Goal: Task Accomplishment & Management: Use online tool/utility

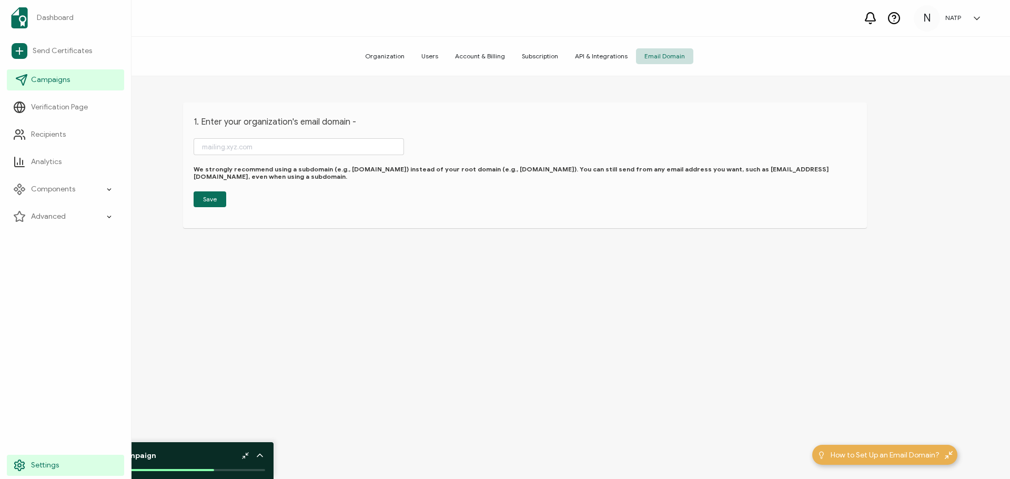
click at [51, 77] on span "Campaigns" at bounding box center [50, 80] width 39 height 11
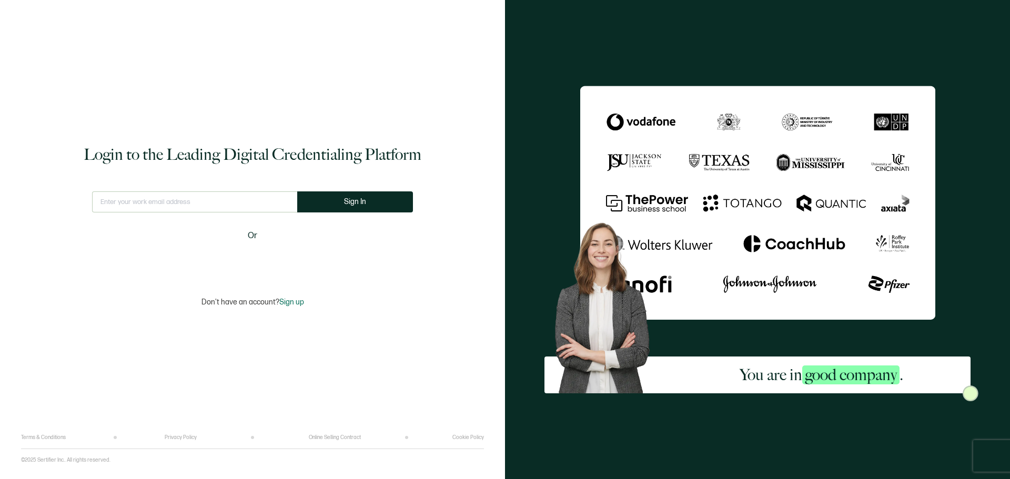
click at [148, 195] on input "text" at bounding box center [194, 201] width 205 height 21
click at [150, 207] on input "text" at bounding box center [194, 201] width 205 height 21
type input "[EMAIL_ADDRESS][DOMAIN_NAME]"
click at [349, 204] on span "Sign In" at bounding box center [359, 202] width 22 height 8
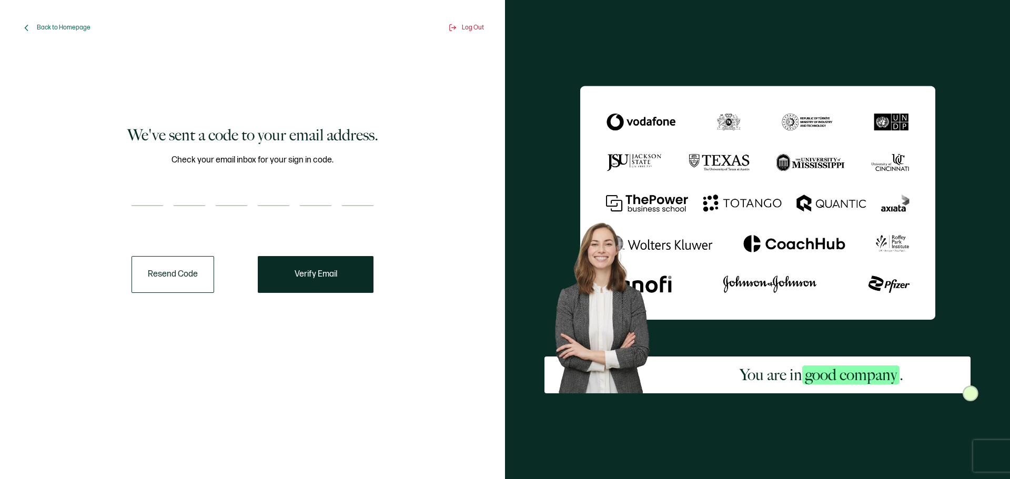
click at [158, 187] on input "number" at bounding box center [147, 195] width 32 height 21
paste input "7"
type input "7"
type input "0"
type input "3"
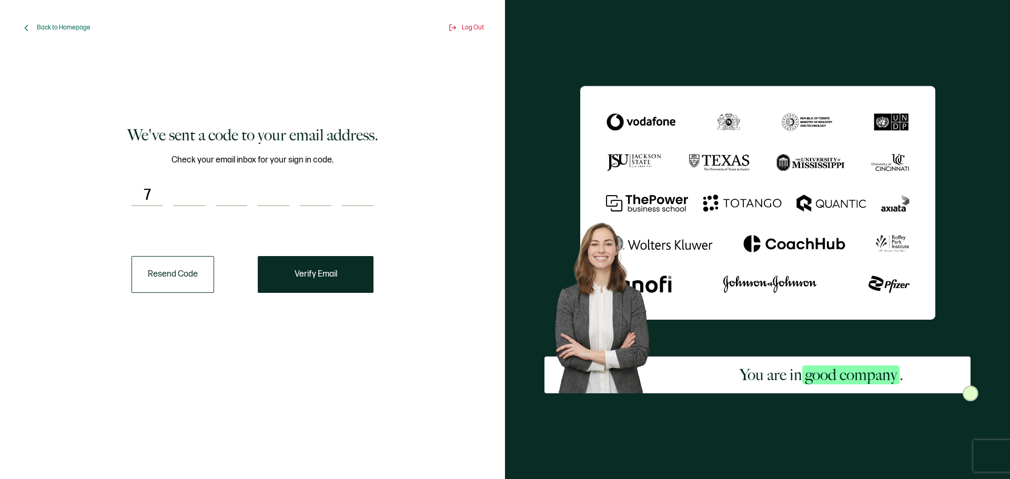
type input "1"
type input "3"
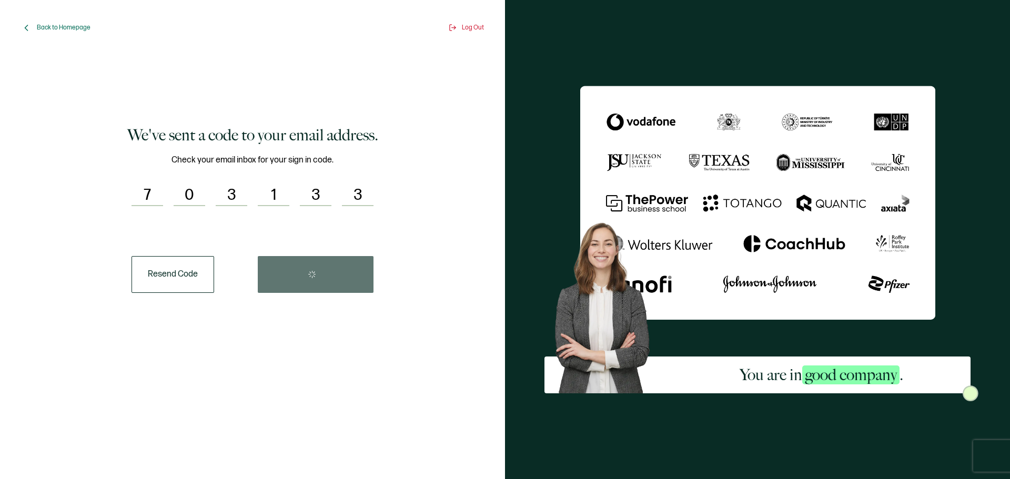
click at [286, 285] on div "Resend Code" at bounding box center [252, 274] width 242 height 37
click at [331, 275] on span "Verify Email" at bounding box center [316, 274] width 43 height 8
